Goal: Navigation & Orientation: Find specific page/section

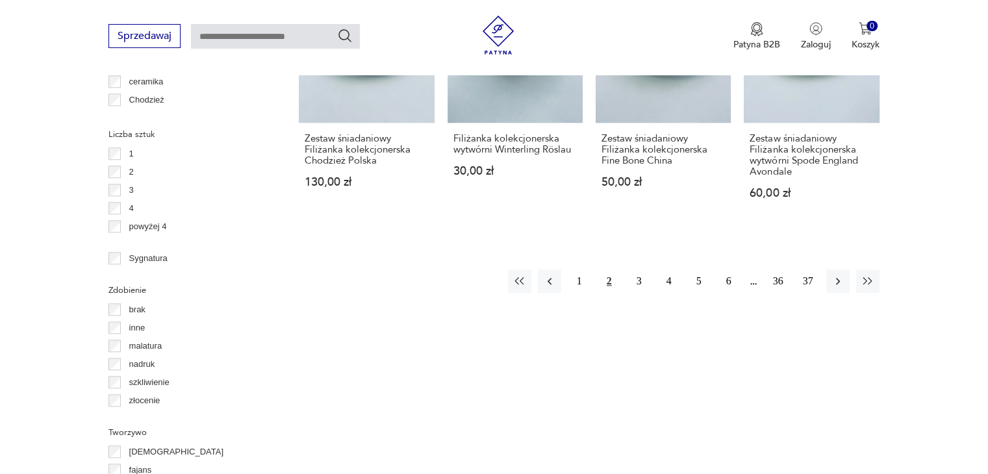
scroll to position [1383, 0]
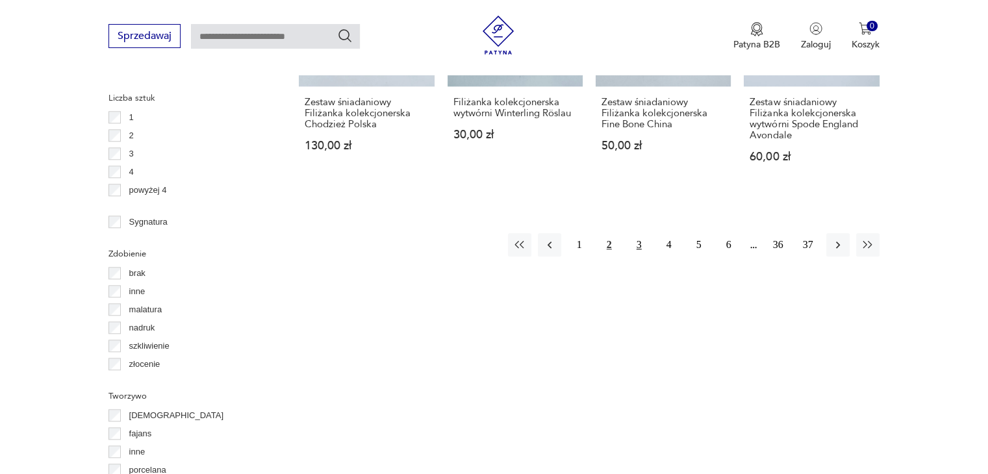
click at [634, 244] on button "3" at bounding box center [638, 244] width 23 height 23
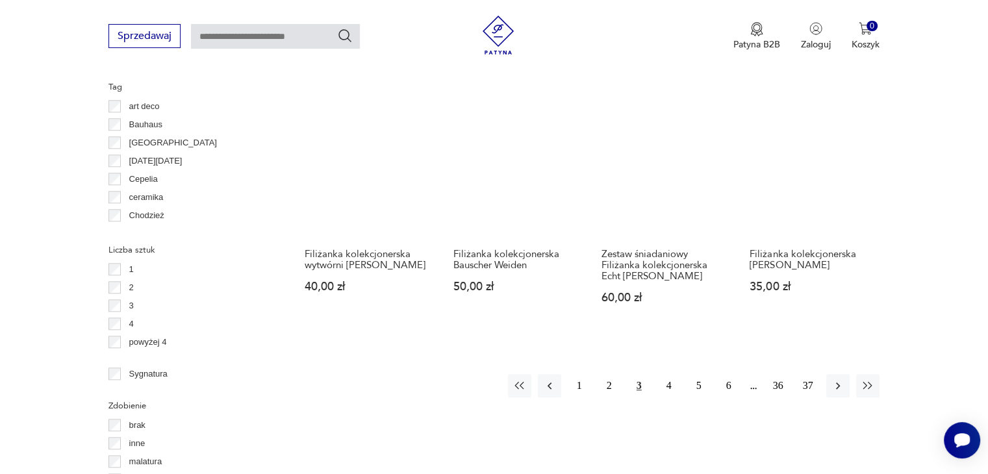
scroll to position [1254, 0]
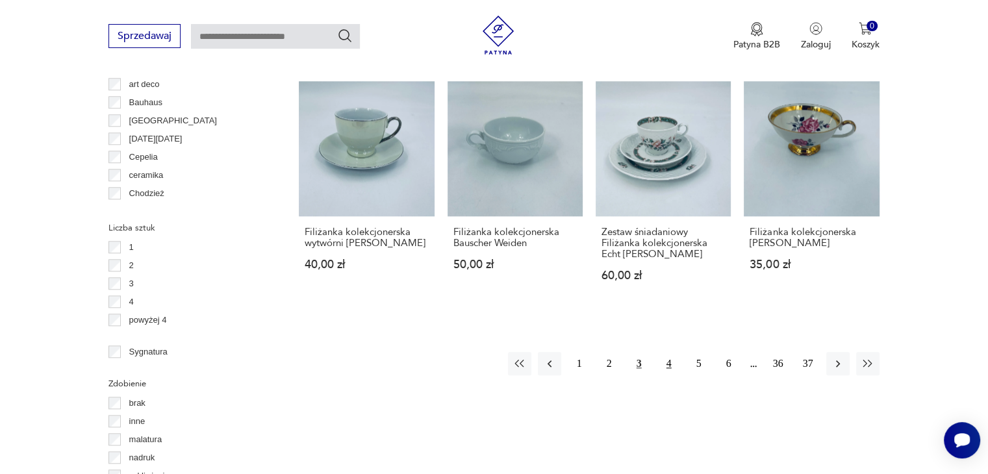
click at [669, 359] on button "4" at bounding box center [668, 363] width 23 height 23
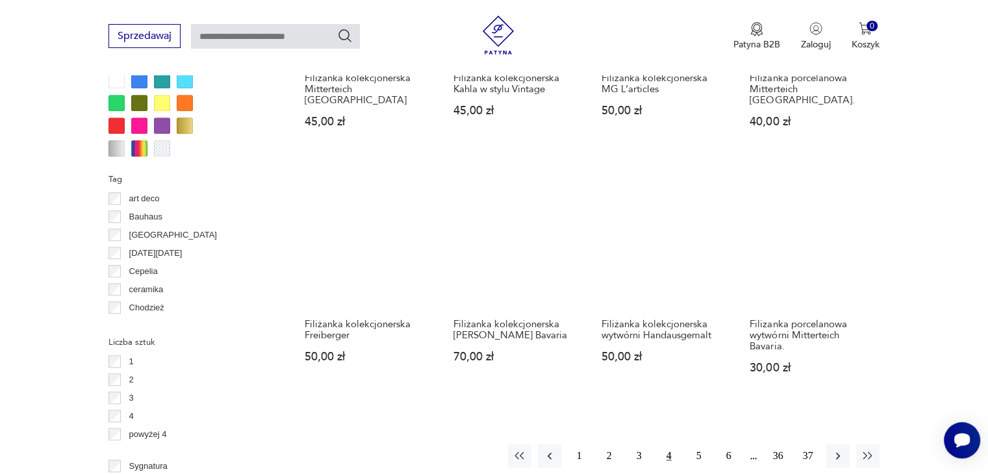
scroll to position [1189, 0]
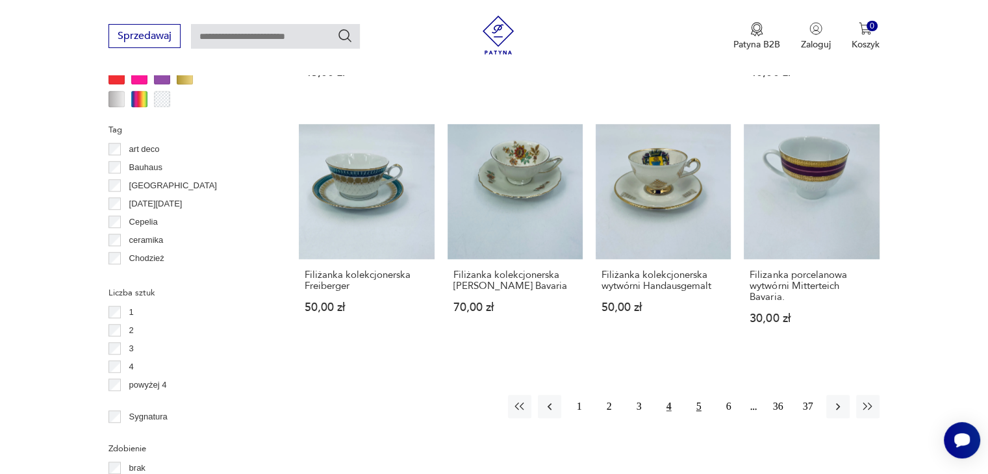
click at [696, 395] on button "5" at bounding box center [698, 406] width 23 height 23
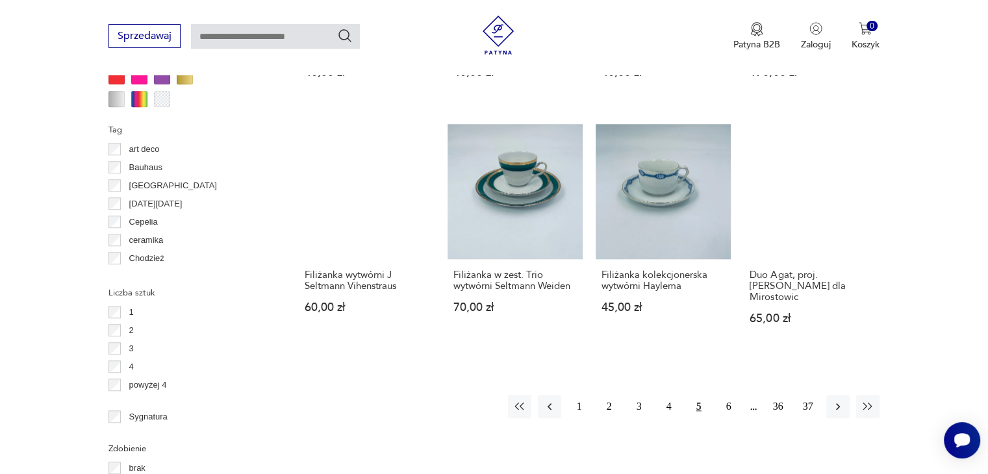
scroll to position [1254, 0]
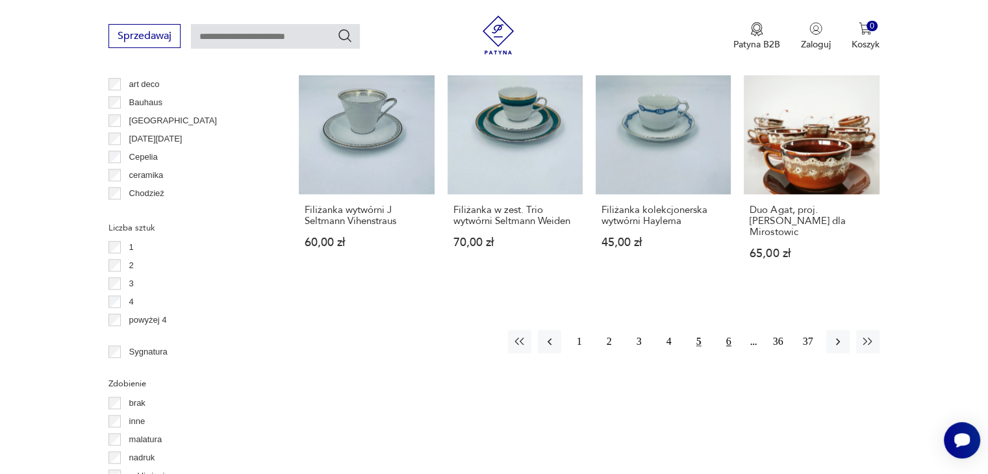
click at [730, 330] on button "6" at bounding box center [728, 341] width 23 height 23
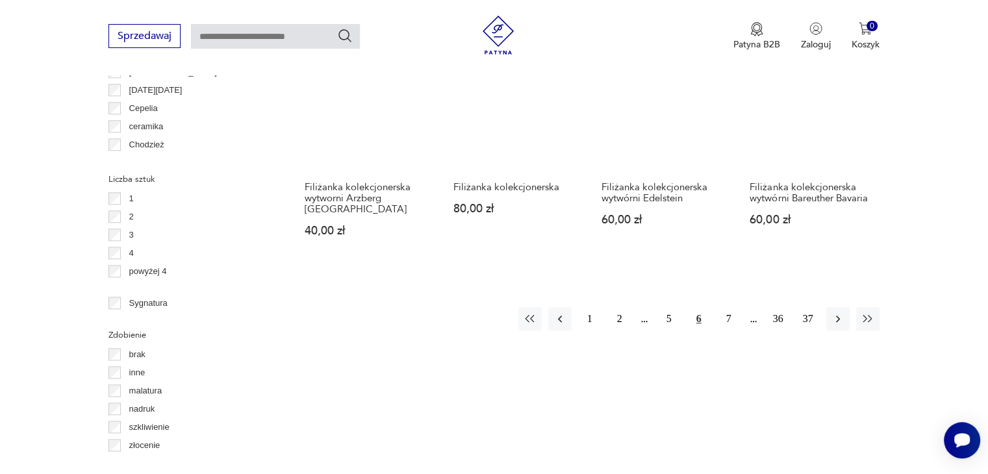
scroll to position [1318, 0]
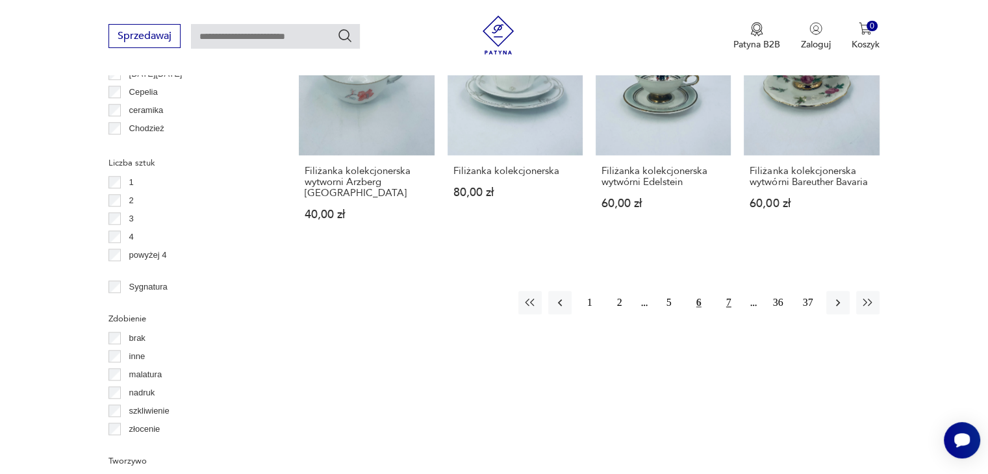
click at [732, 291] on button "7" at bounding box center [728, 302] width 23 height 23
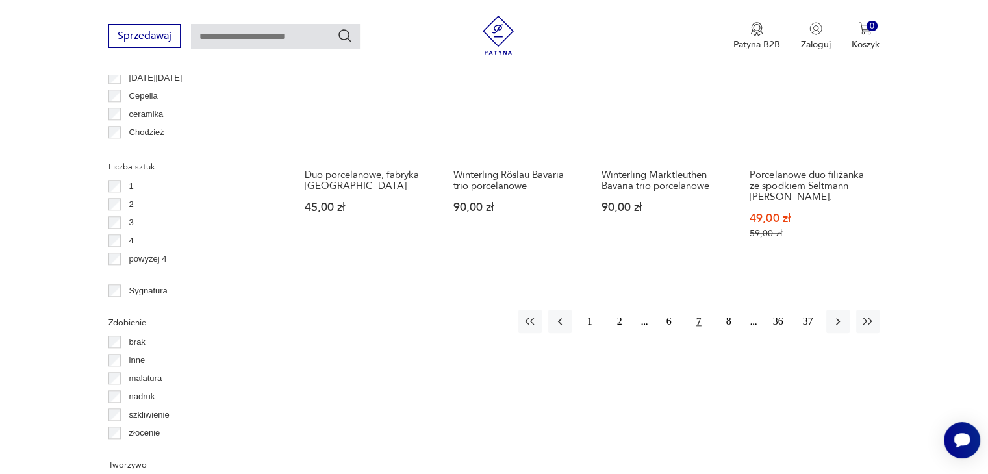
scroll to position [1383, 0]
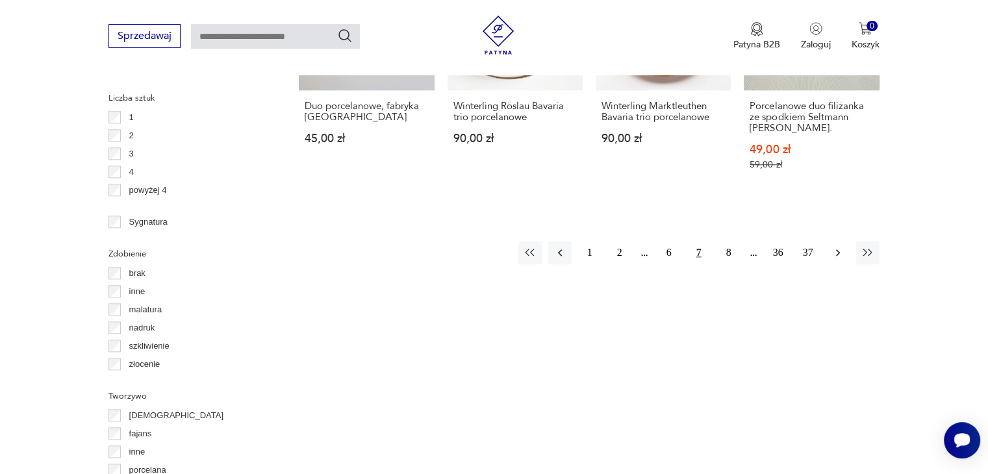
click at [835, 250] on icon "button" at bounding box center [837, 252] width 13 height 13
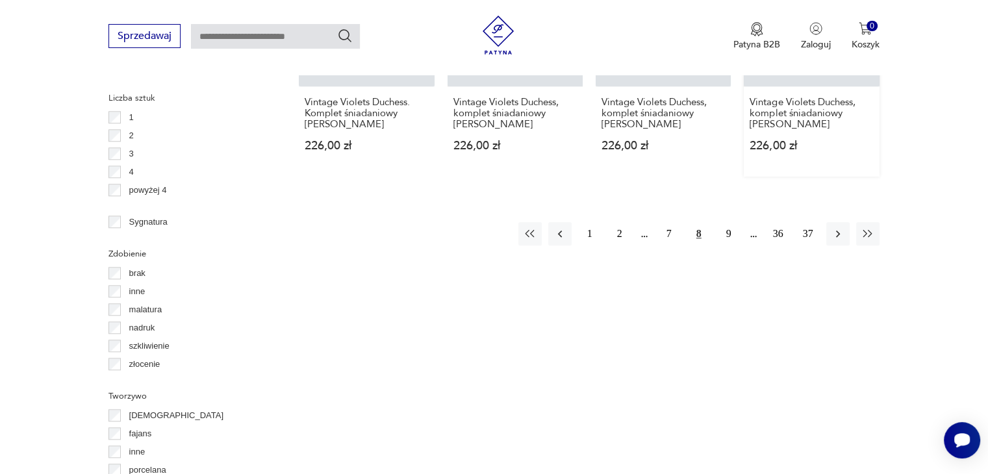
scroll to position [1643, 0]
